Goal: Task Accomplishment & Management: Use online tool/utility

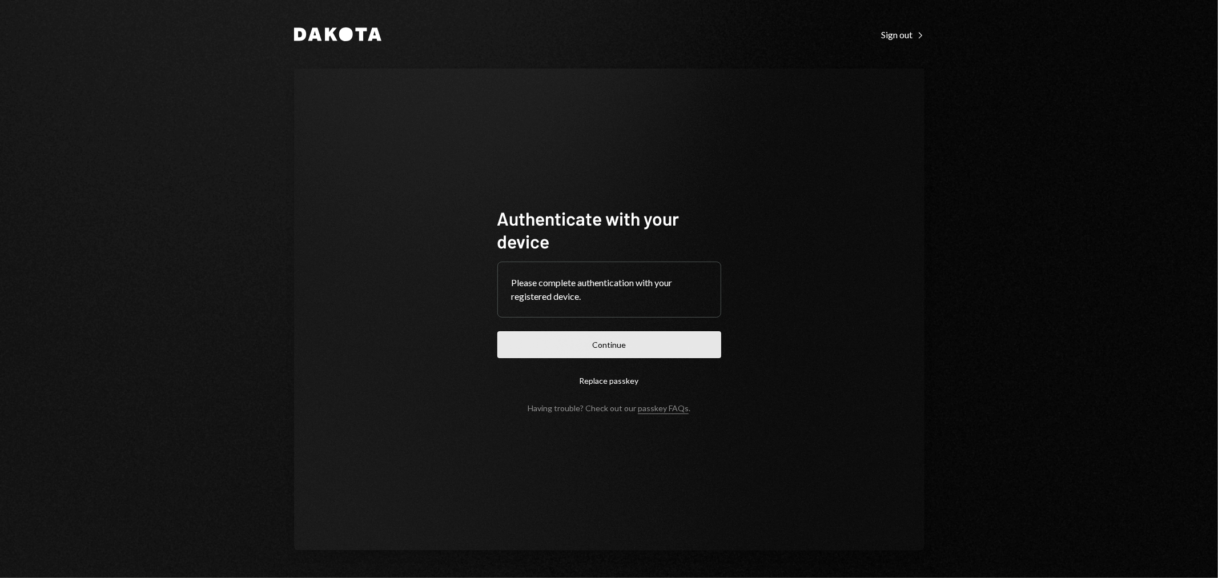
click at [625, 348] on button "Continue" at bounding box center [609, 344] width 224 height 27
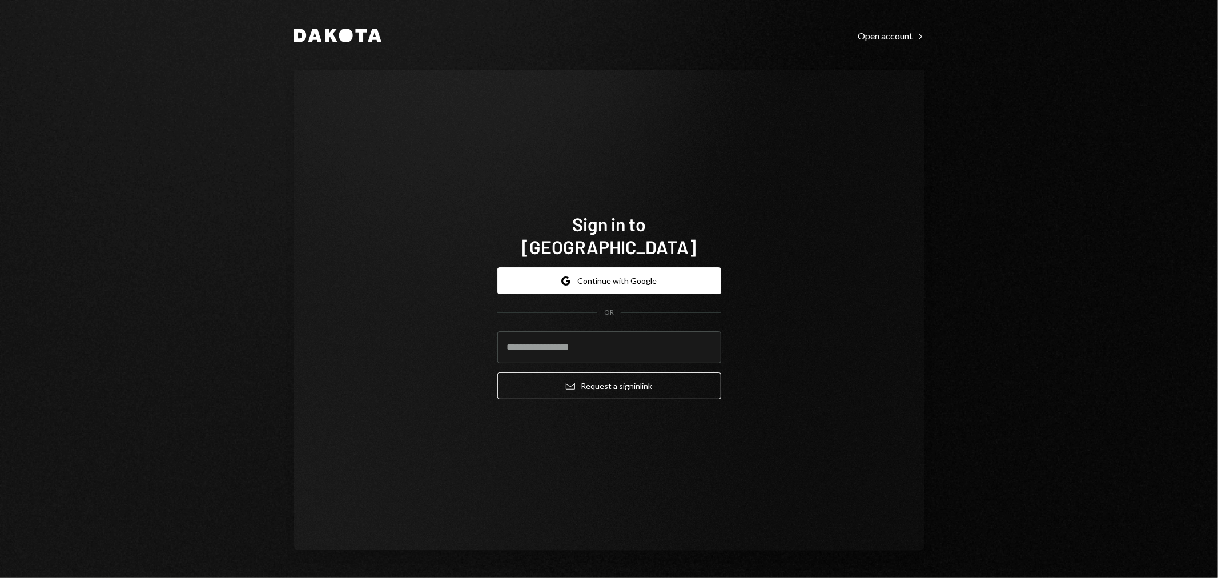
click at [0, 577] on com-1password-button at bounding box center [0, 578] width 0 height 0
type input "**********"
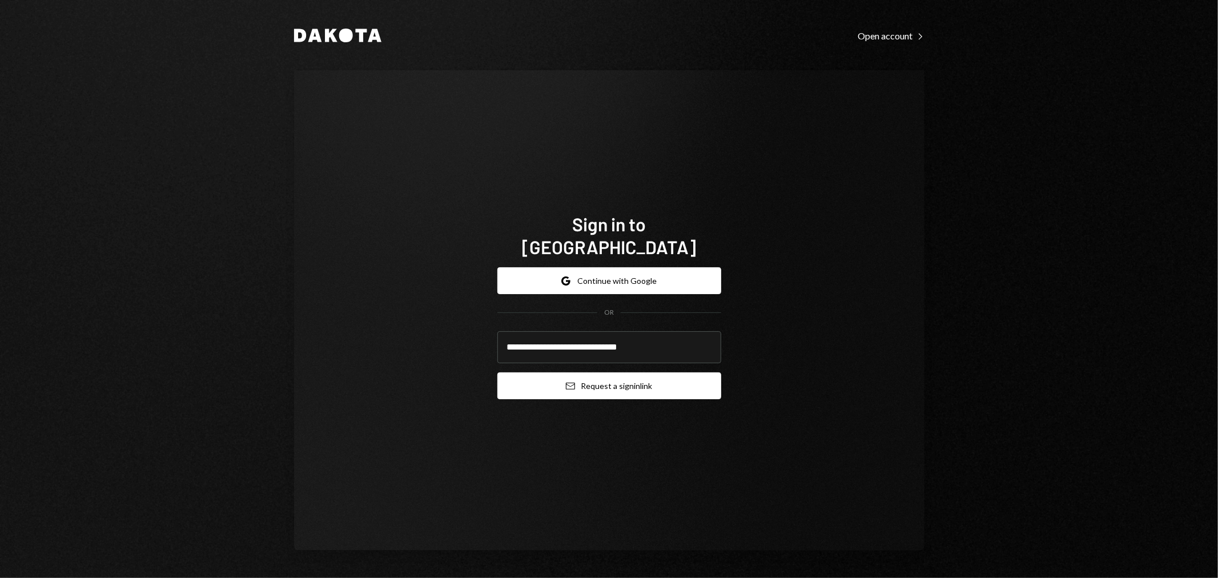
click at [562, 372] on button "Email Request a sign in link" at bounding box center [609, 385] width 224 height 27
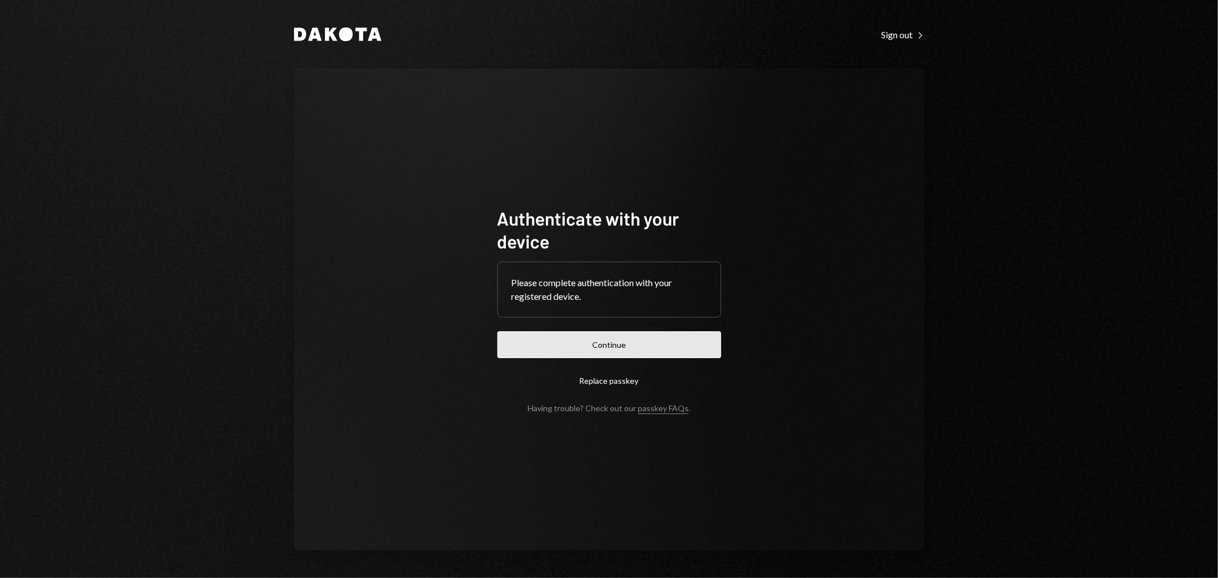
click at [611, 349] on button "Continue" at bounding box center [609, 344] width 224 height 27
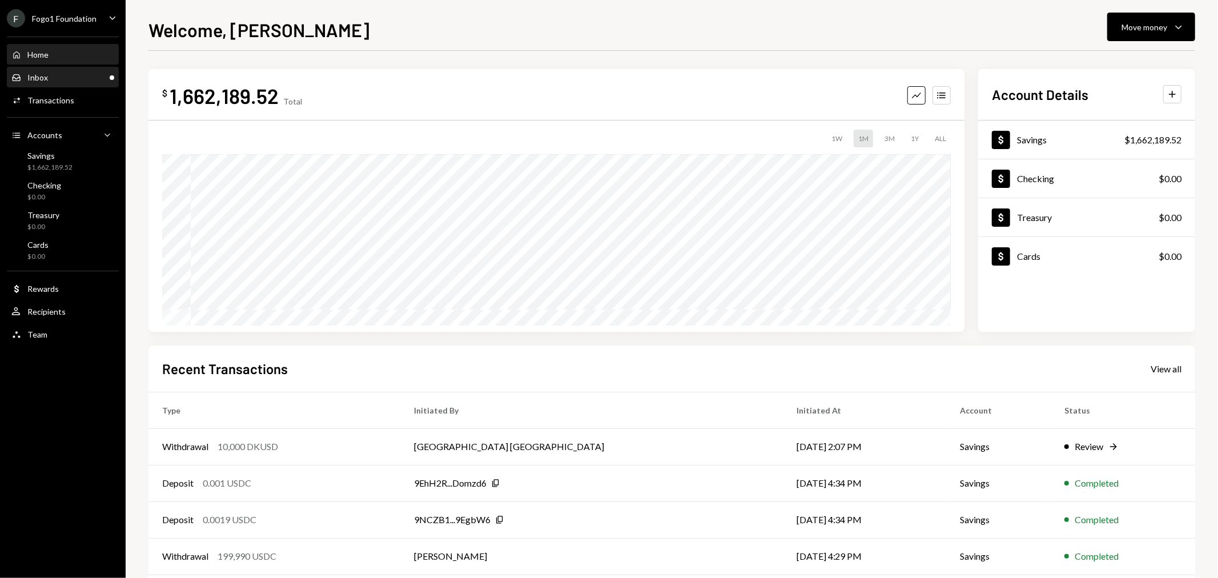
click at [78, 84] on div "Inbox Inbox" at bounding box center [62, 77] width 103 height 19
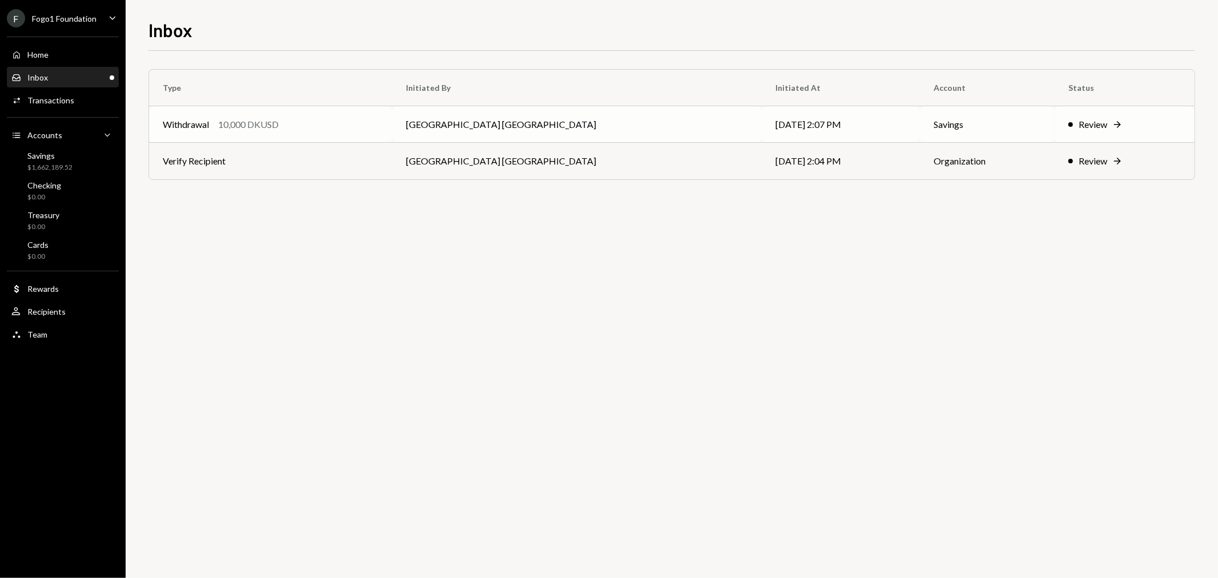
click at [392, 111] on td "Withdrawal 10,000 DKUSD" at bounding box center [270, 124] width 243 height 37
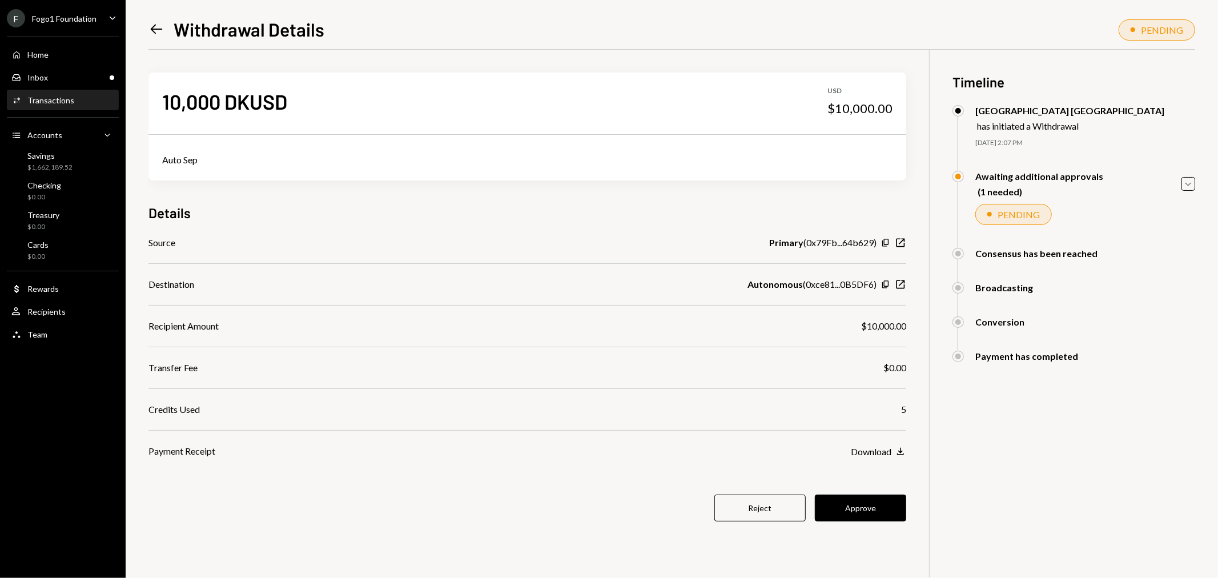
click at [855, 498] on button "Approve" at bounding box center [860, 507] width 91 height 27
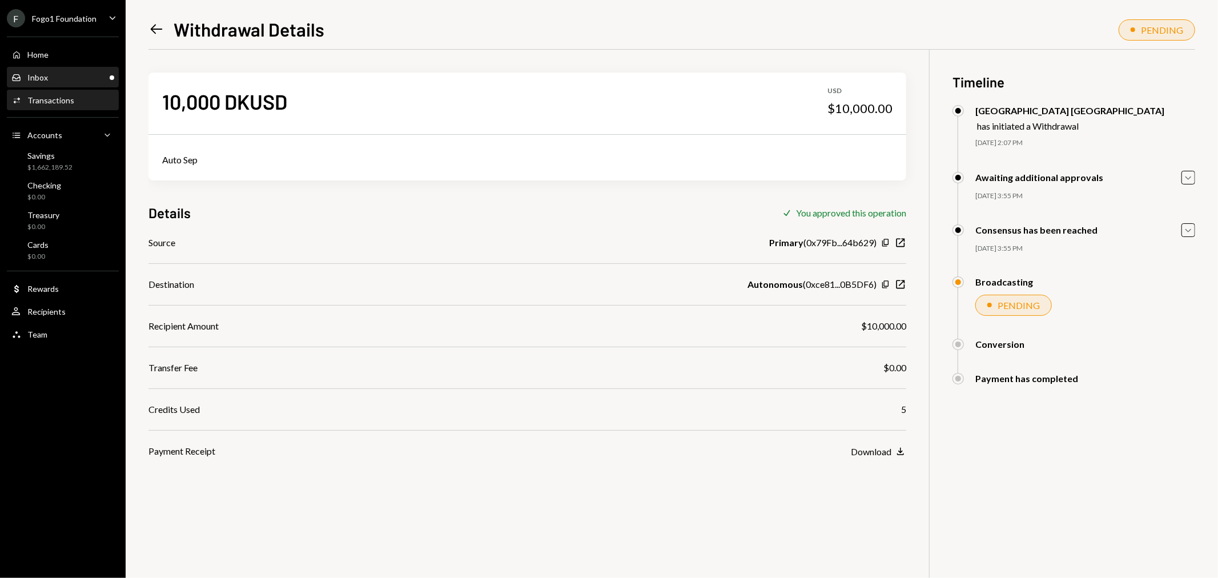
click at [97, 86] on div "Inbox Inbox" at bounding box center [62, 77] width 103 height 19
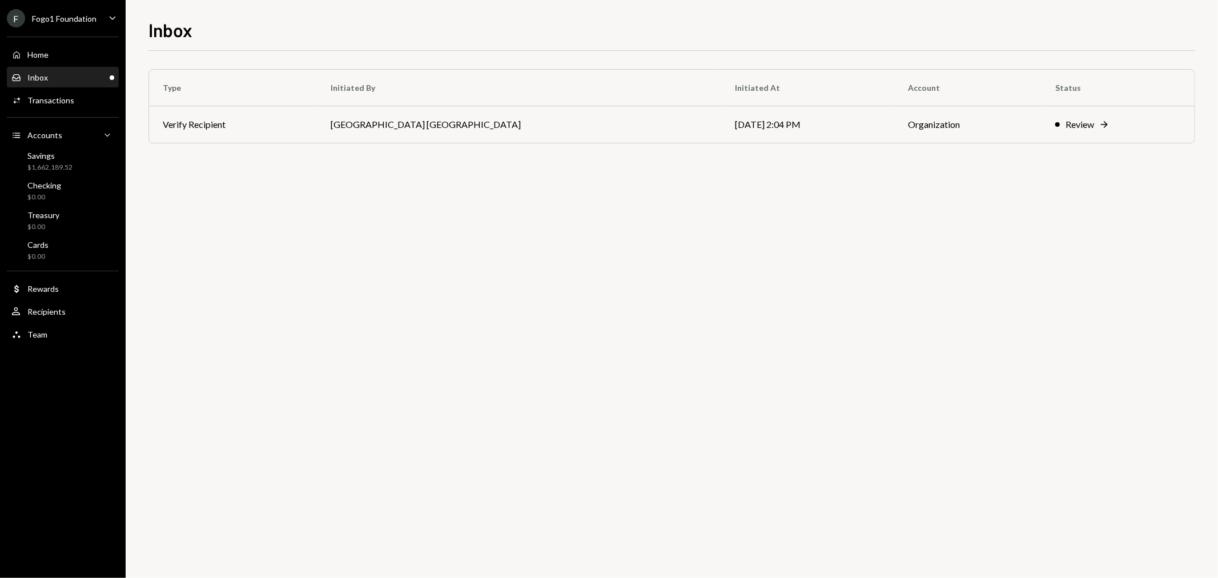
click at [275, 154] on div "Type Initiated By Initiated At Account Status Verify Recipient [GEOGRAPHIC_DATA…" at bounding box center [671, 117] width 1046 height 97
click at [282, 126] on td "Verify Recipient" at bounding box center [233, 124] width 168 height 37
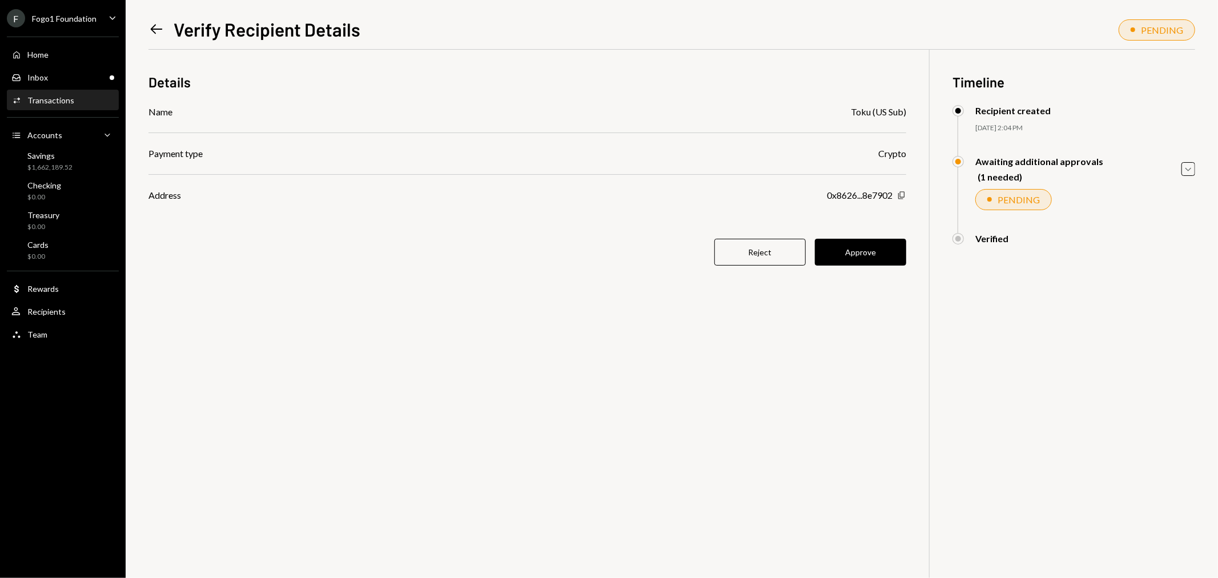
click at [902, 196] on icon "Copy" at bounding box center [901, 195] width 9 height 9
click at [865, 248] on button "Approve" at bounding box center [860, 252] width 91 height 27
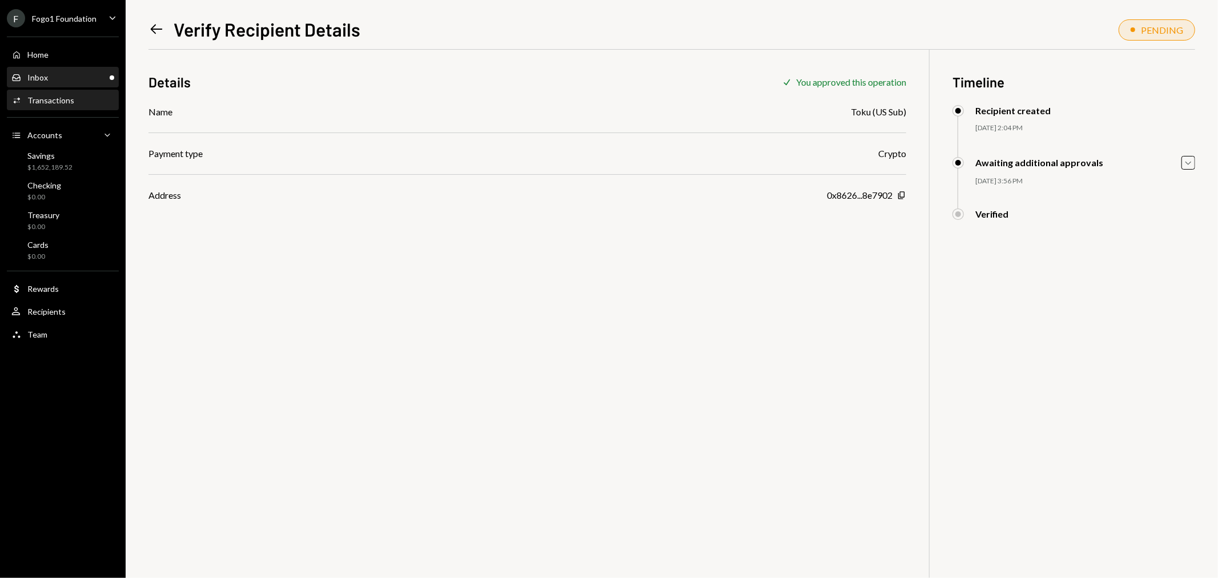
click at [59, 75] on div "Inbox Inbox" at bounding box center [62, 77] width 103 height 10
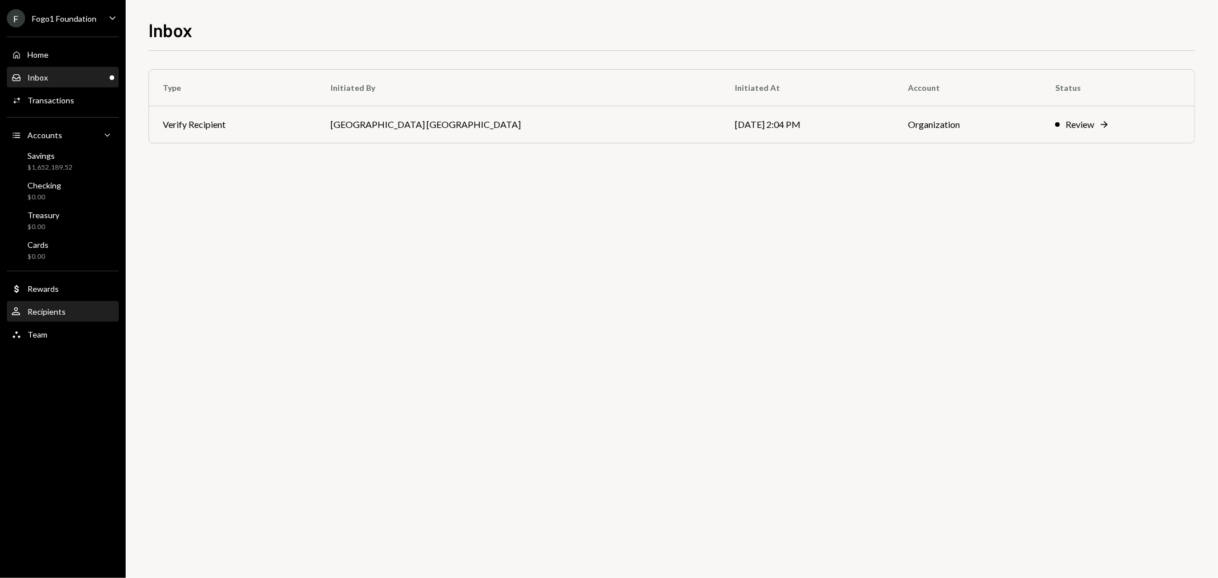
click at [60, 316] on div "Recipients" at bounding box center [46, 312] width 38 height 10
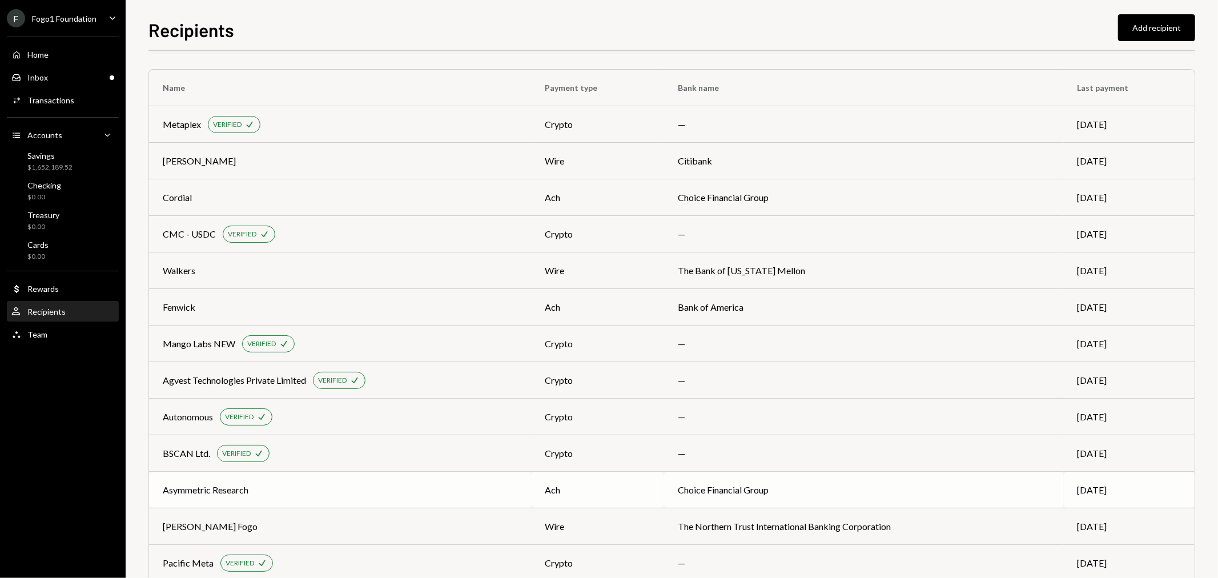
scroll to position [647, 0]
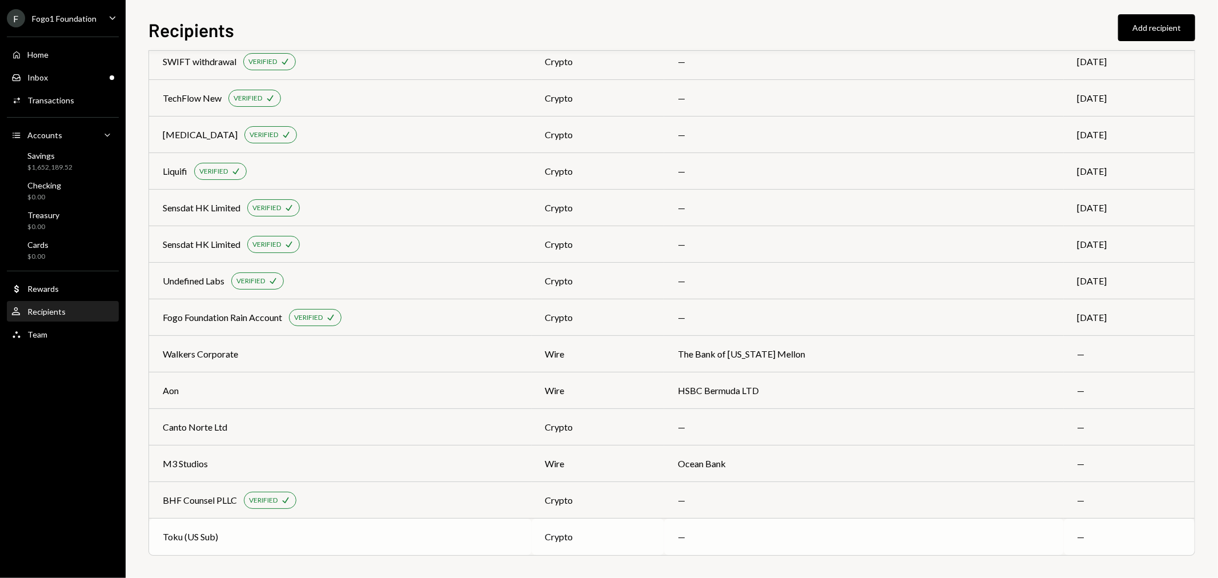
click at [286, 531] on div "Toku (US Sub)" at bounding box center [340, 537] width 355 height 14
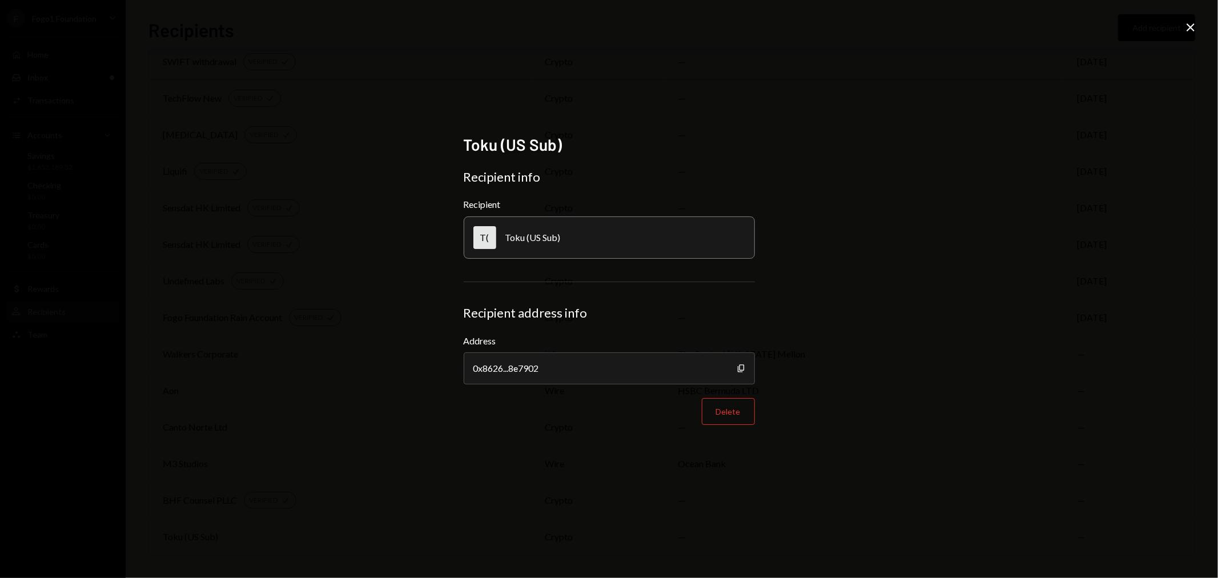
click at [1195, 27] on icon "Close" at bounding box center [1190, 28] width 14 height 14
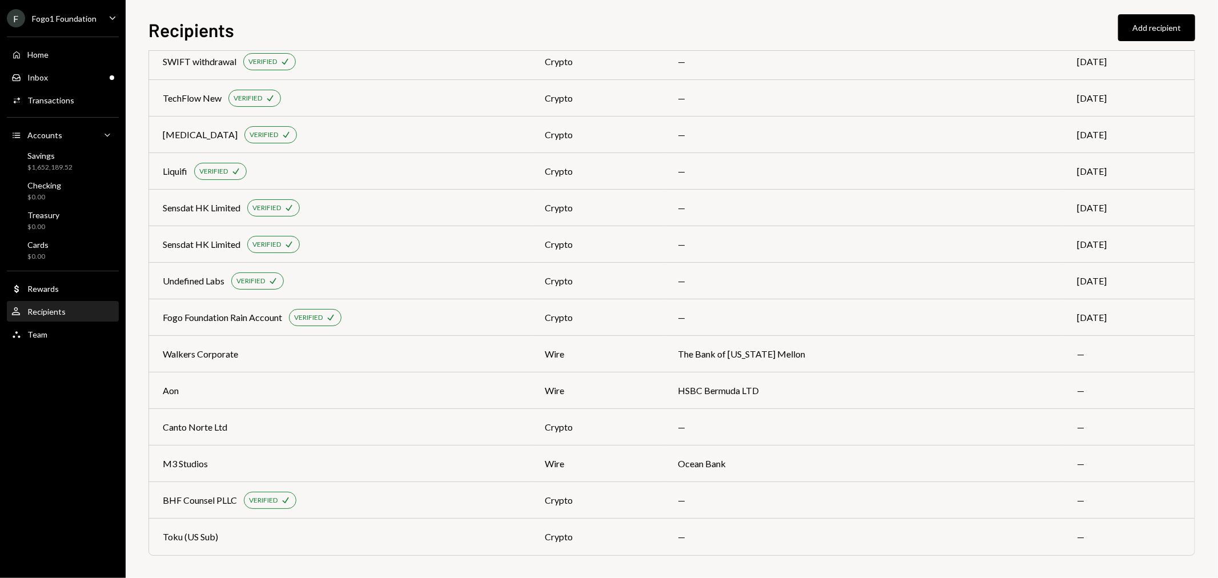
scroll to position [0, 0]
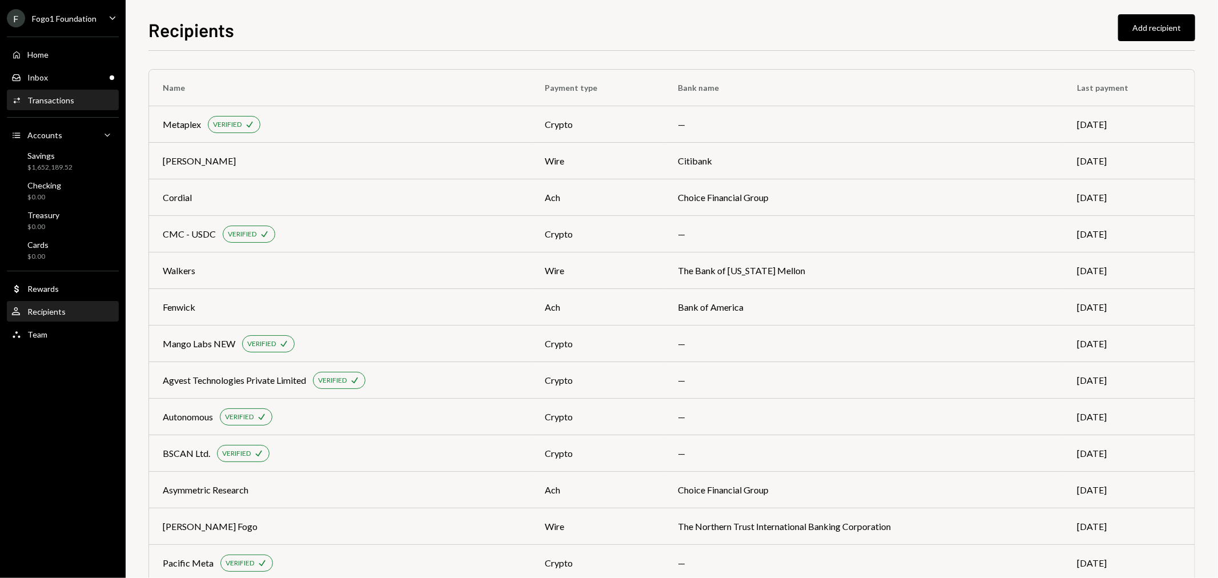
click at [52, 96] on div "Transactions" at bounding box center [50, 100] width 47 height 10
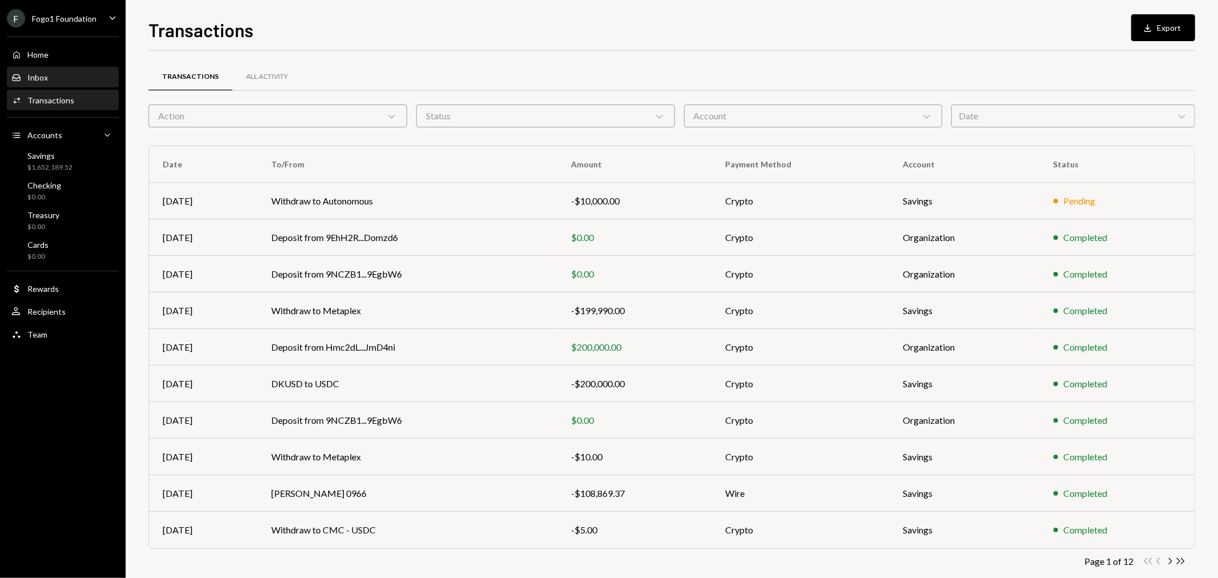
click at [67, 78] on div "Inbox Inbox" at bounding box center [62, 77] width 103 height 10
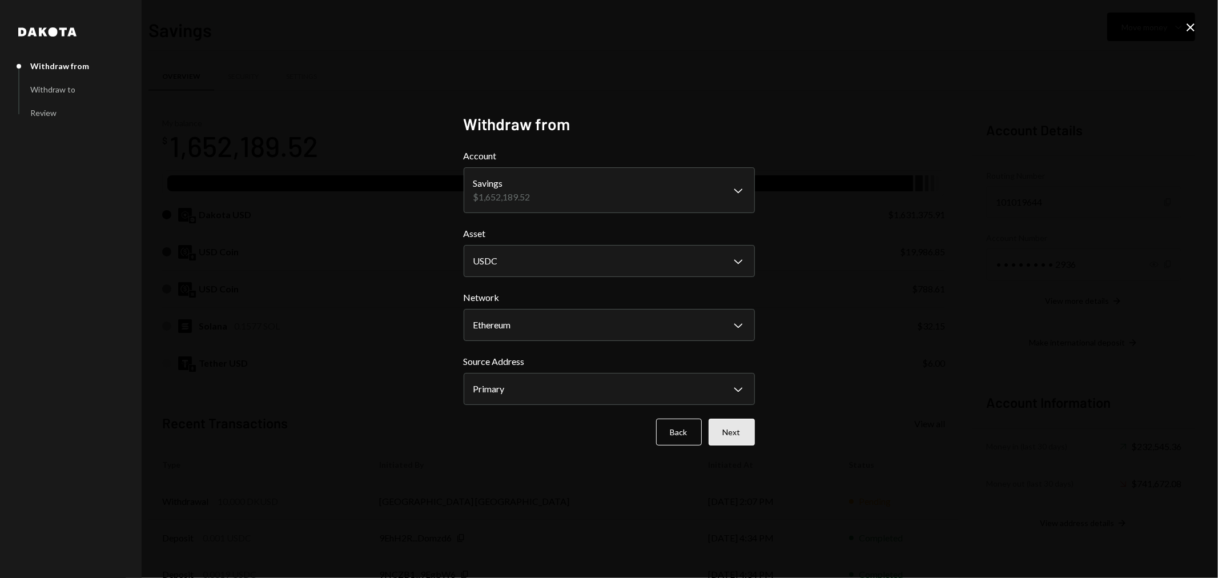
click at [735, 440] on button "Next" at bounding box center [731, 431] width 46 height 27
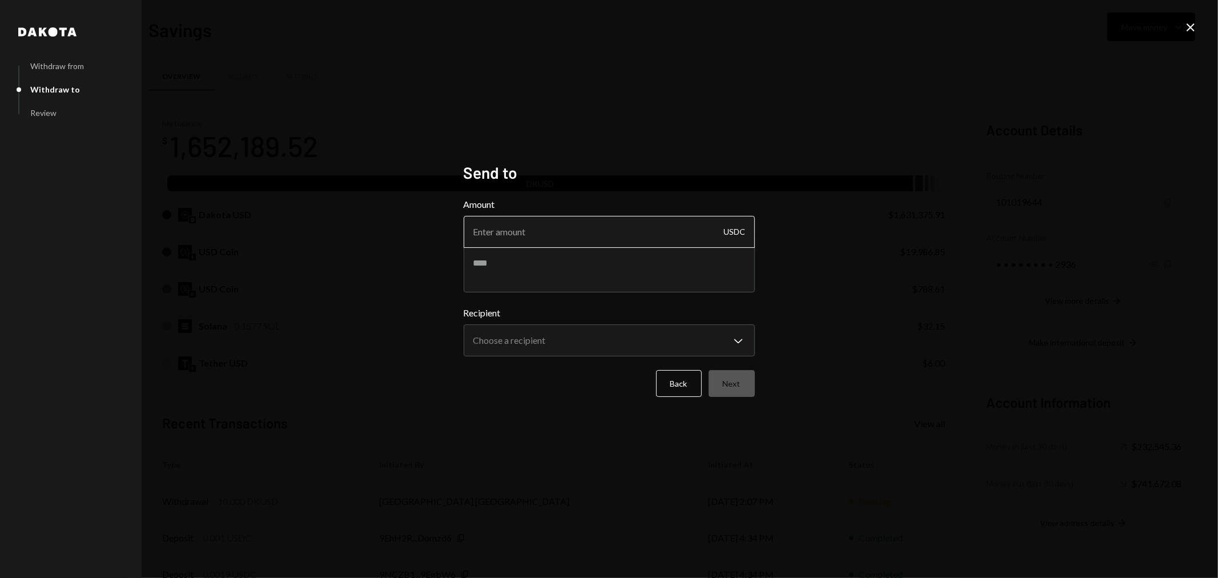
click at [501, 238] on input "Amount" at bounding box center [609, 232] width 291 height 32
type input "10"
click at [505, 260] on textarea at bounding box center [609, 270] width 291 height 46
type textarea "*"
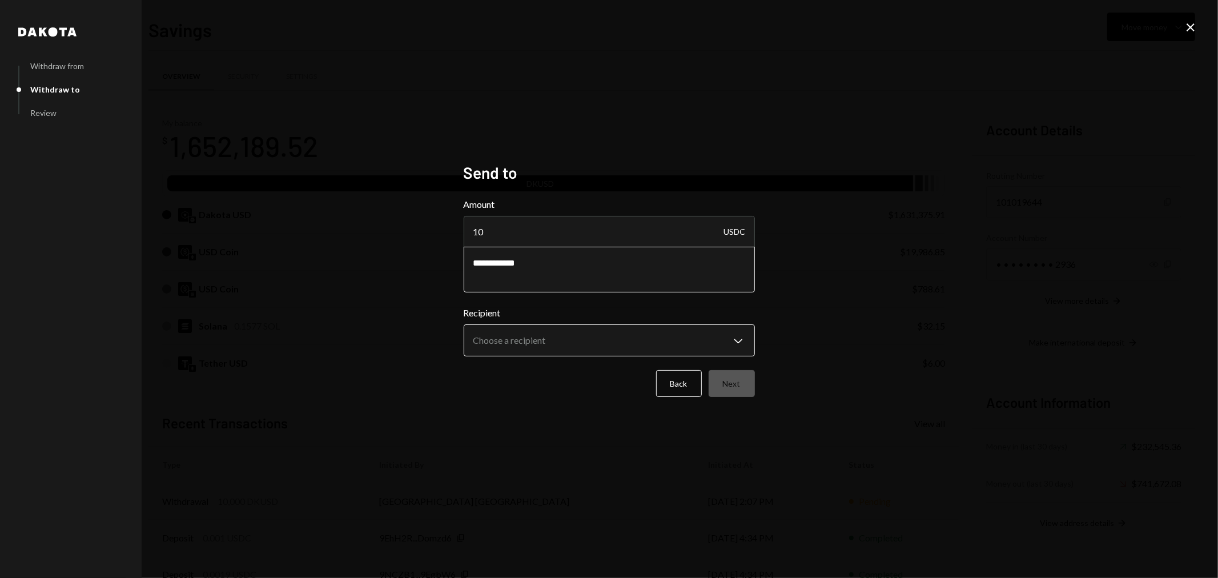
type textarea "**********"
click at [659, 343] on body "F Fogo1 Foundation Caret Down Home Home Inbox Inbox Activities Transactions Acc…" at bounding box center [609, 289] width 1218 height 578
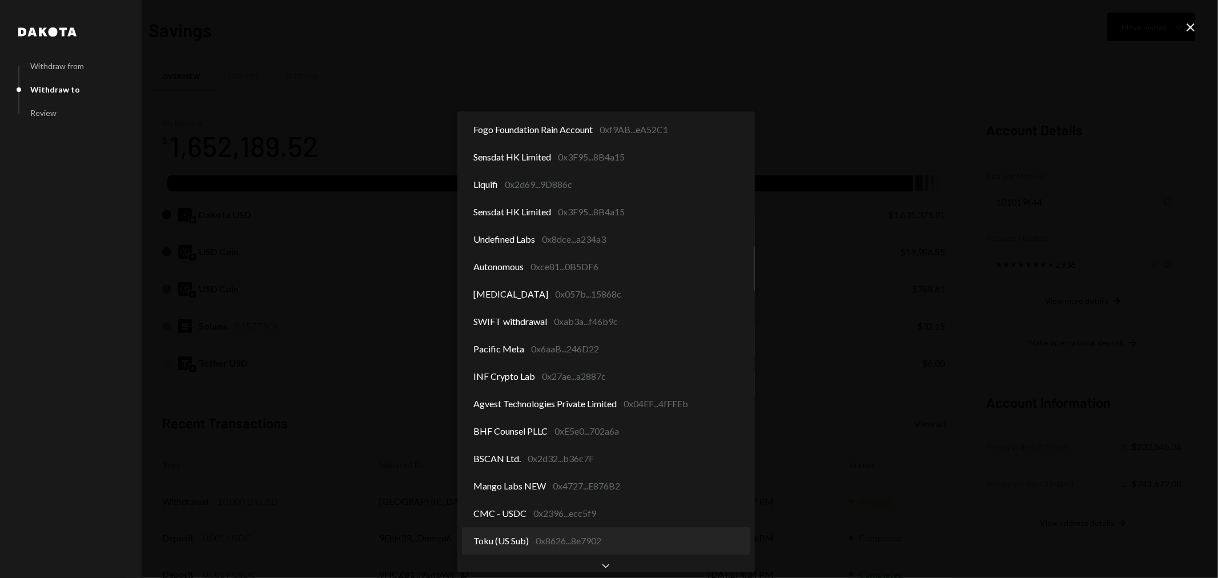
select select "**********"
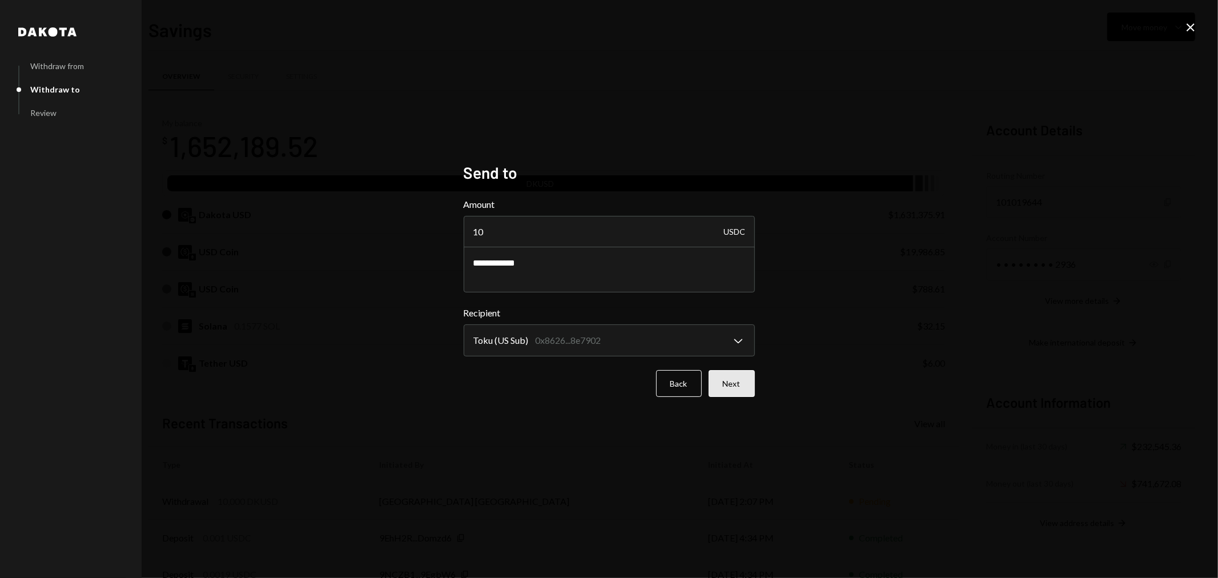
click at [727, 380] on button "Next" at bounding box center [731, 383] width 46 height 27
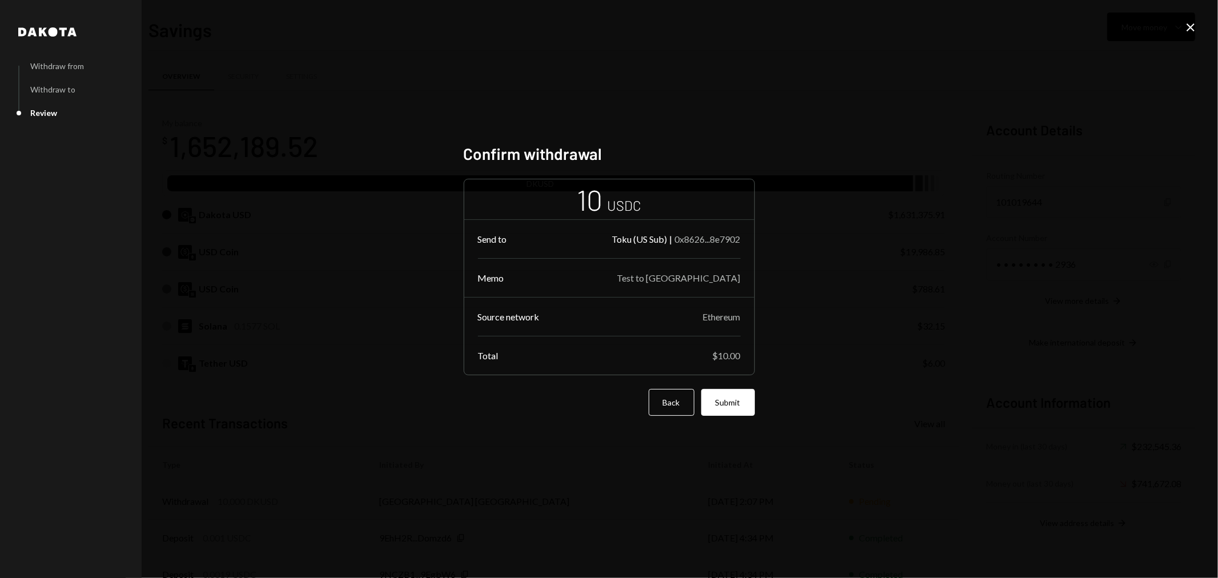
click at [747, 392] on button "Submit" at bounding box center [728, 402] width 54 height 27
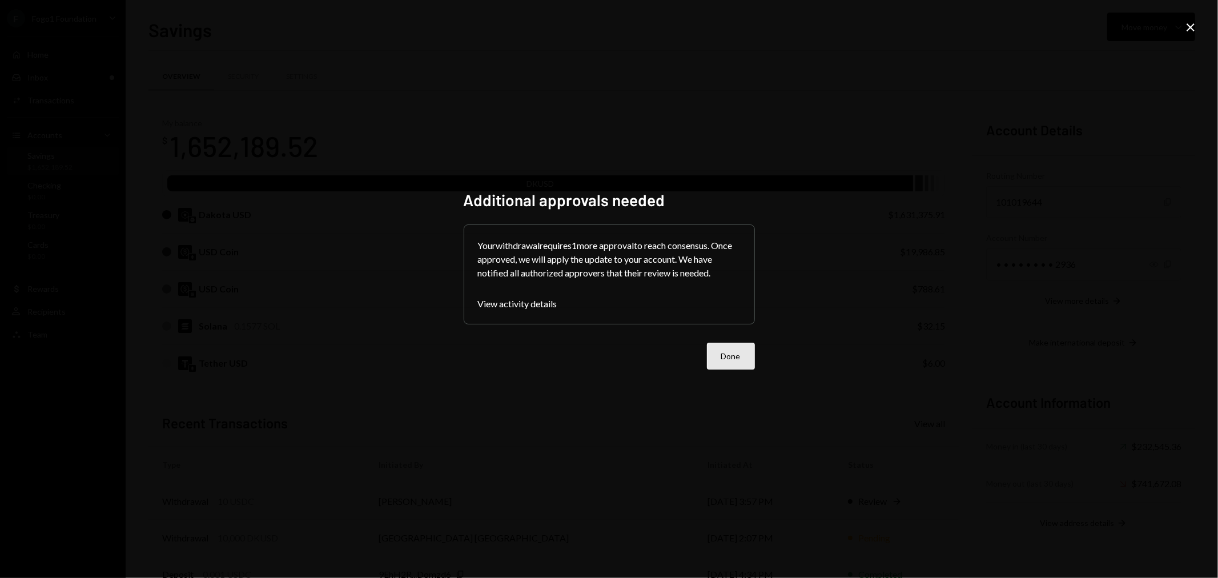
click at [728, 365] on button "Done" at bounding box center [731, 356] width 48 height 27
